Goal: Find specific page/section: Find specific page/section

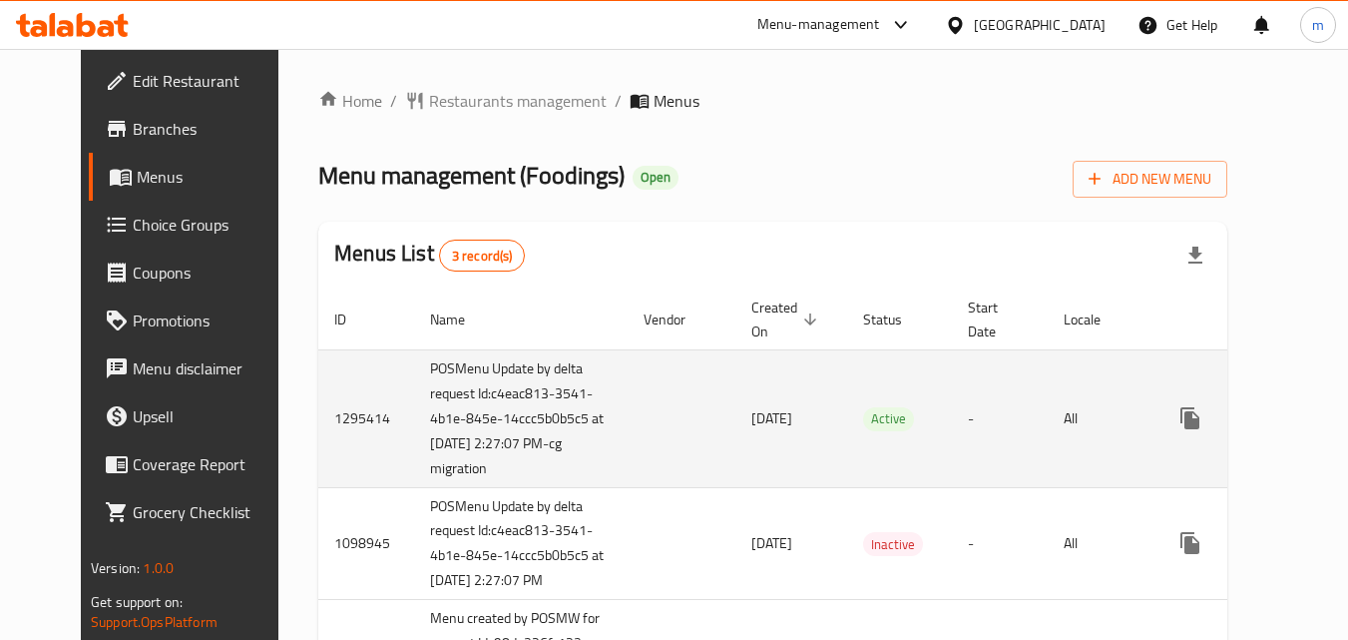
scroll to position [100, 0]
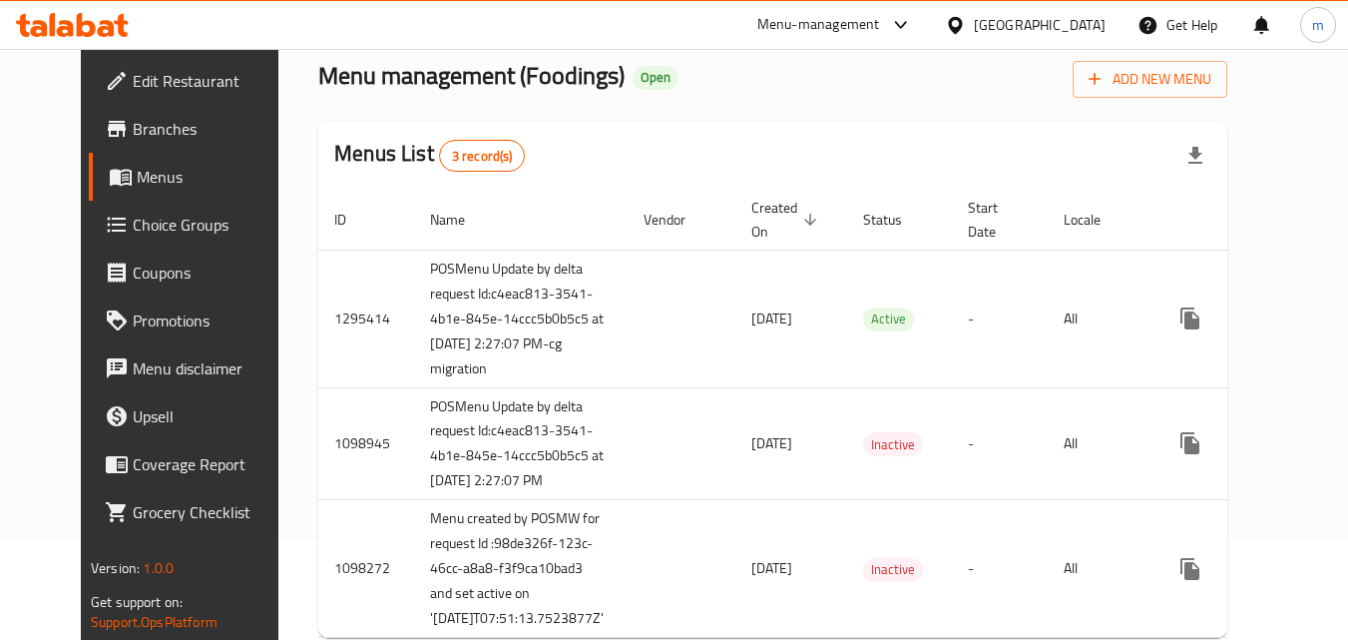
click at [137, 180] on span "Menus" at bounding box center [214, 177] width 154 height 24
click at [137, 181] on span "Menus" at bounding box center [214, 177] width 154 height 24
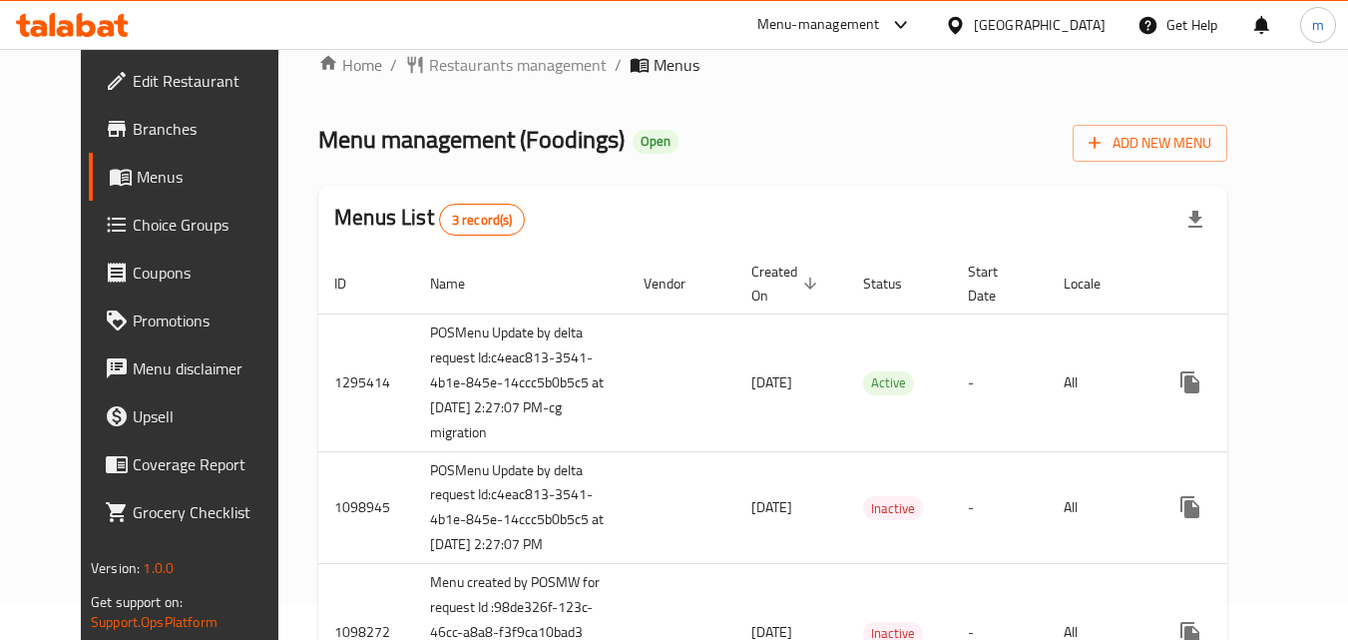
scroll to position [0, 0]
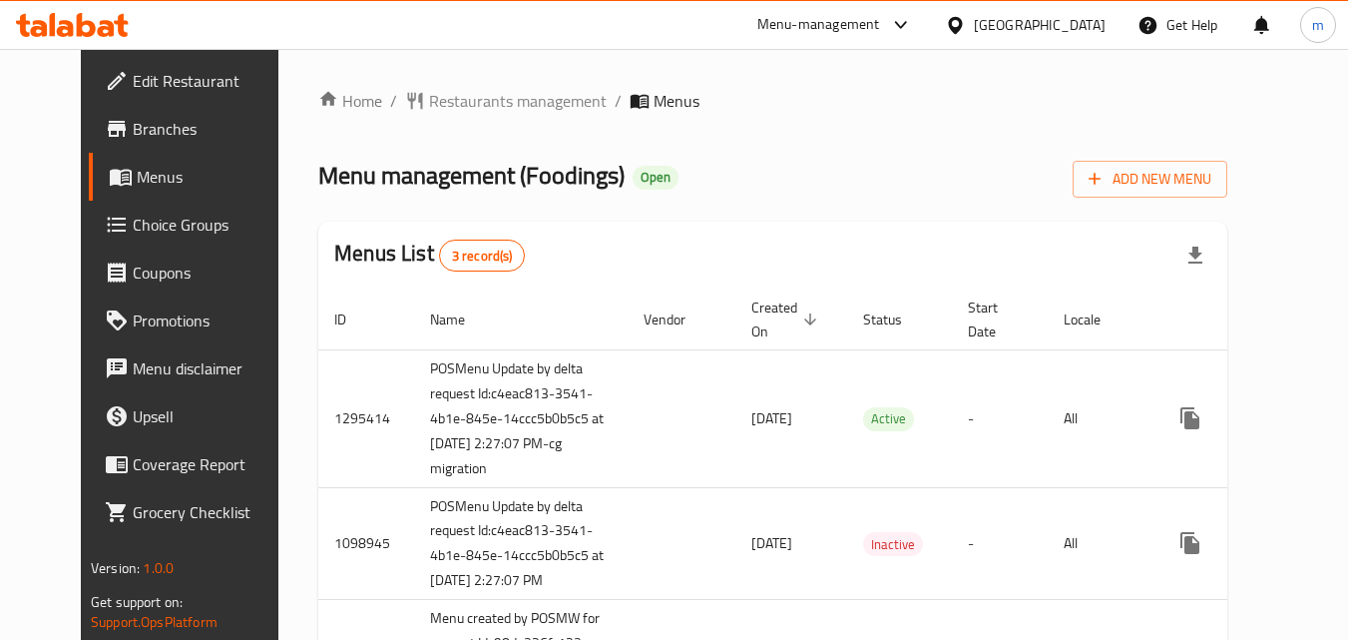
click at [133, 132] on span "Branches" at bounding box center [212, 129] width 158 height 24
click at [757, 29] on div "Menu-management" at bounding box center [836, 25] width 188 height 48
click at [762, 29] on div "Menu-management" at bounding box center [819, 25] width 123 height 24
click at [724, 158] on div "Restaurant-Management" at bounding box center [712, 174] width 189 height 46
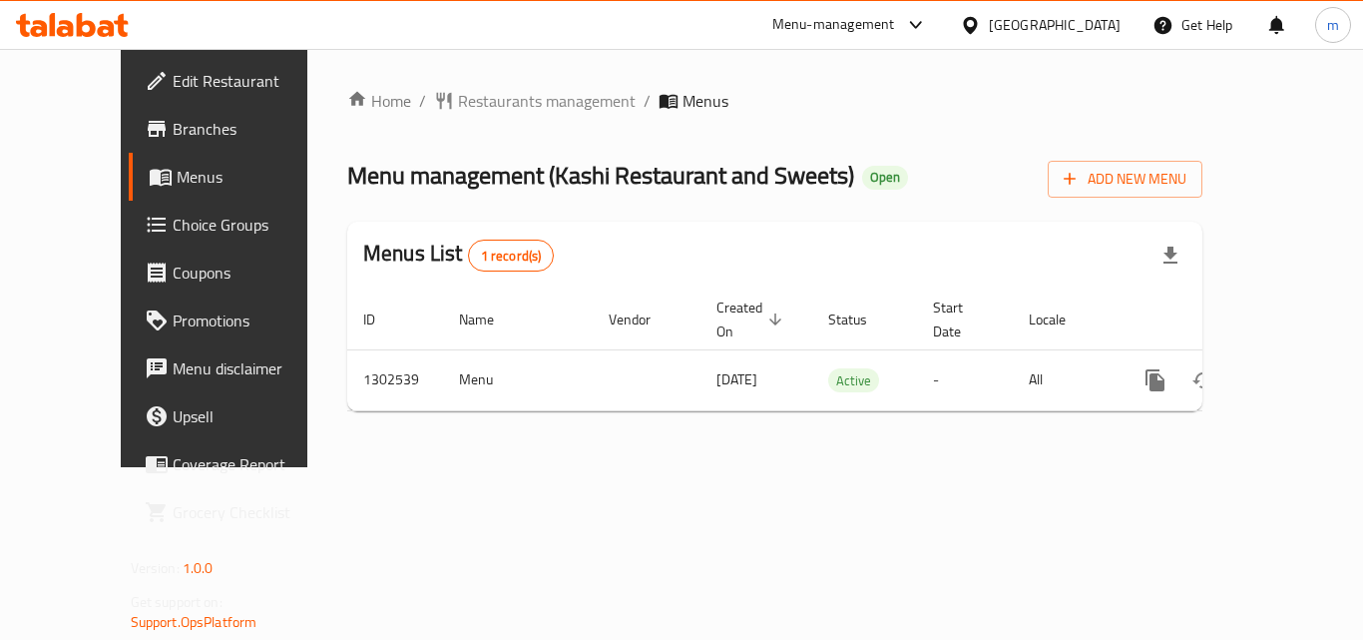
click at [836, 18] on div "Menu-management" at bounding box center [833, 25] width 123 height 24
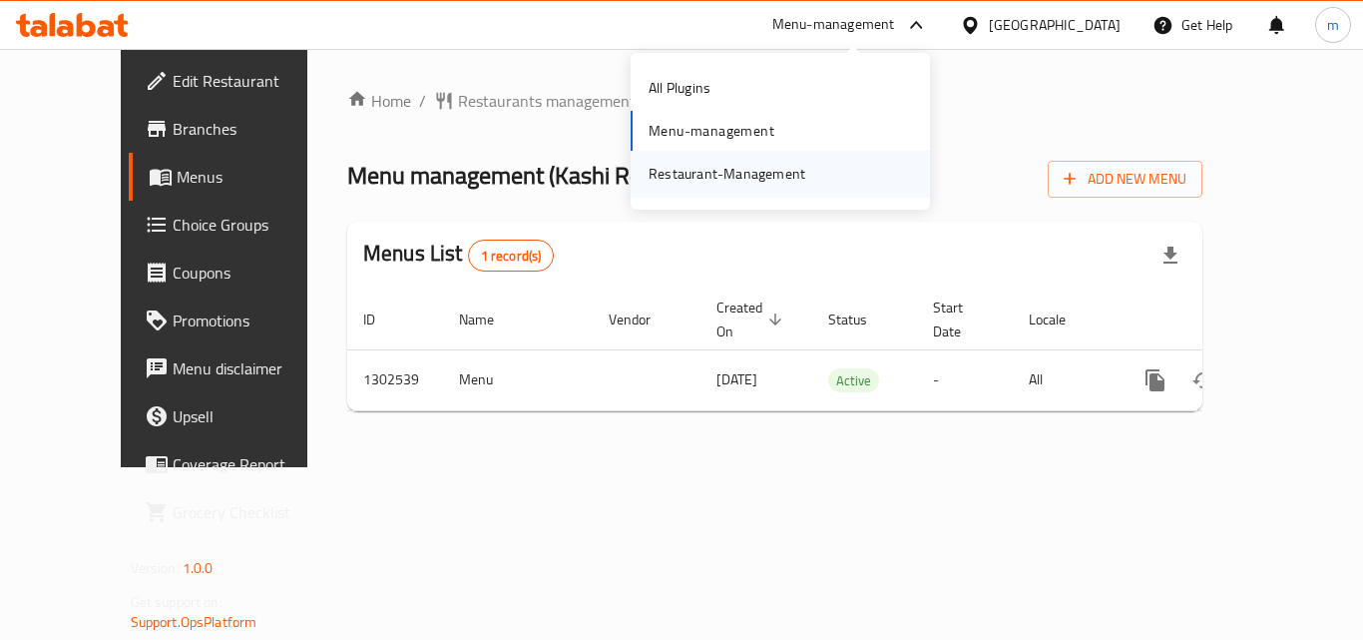
click at [759, 174] on div "Restaurant-Management" at bounding box center [727, 174] width 157 height 22
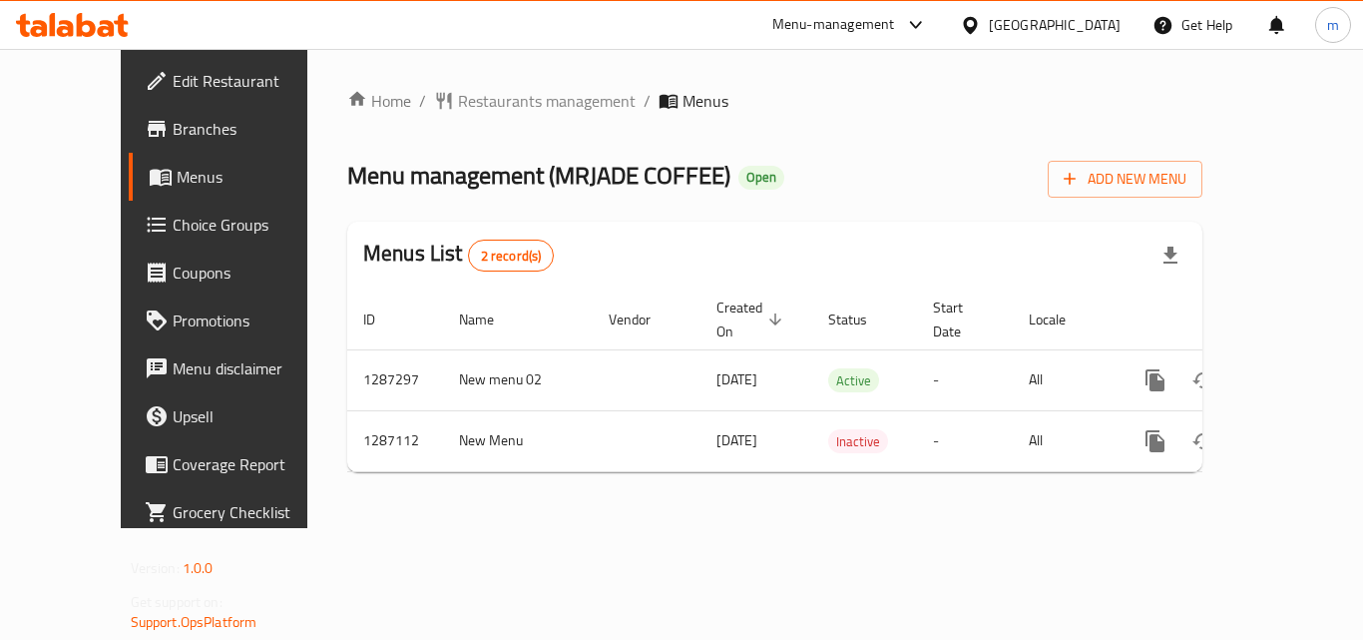
click at [841, 20] on div "Menu-management" at bounding box center [833, 25] width 123 height 24
click at [674, 163] on div "Restaurant-Management" at bounding box center [727, 174] width 157 height 22
